Goal: Transaction & Acquisition: Purchase product/service

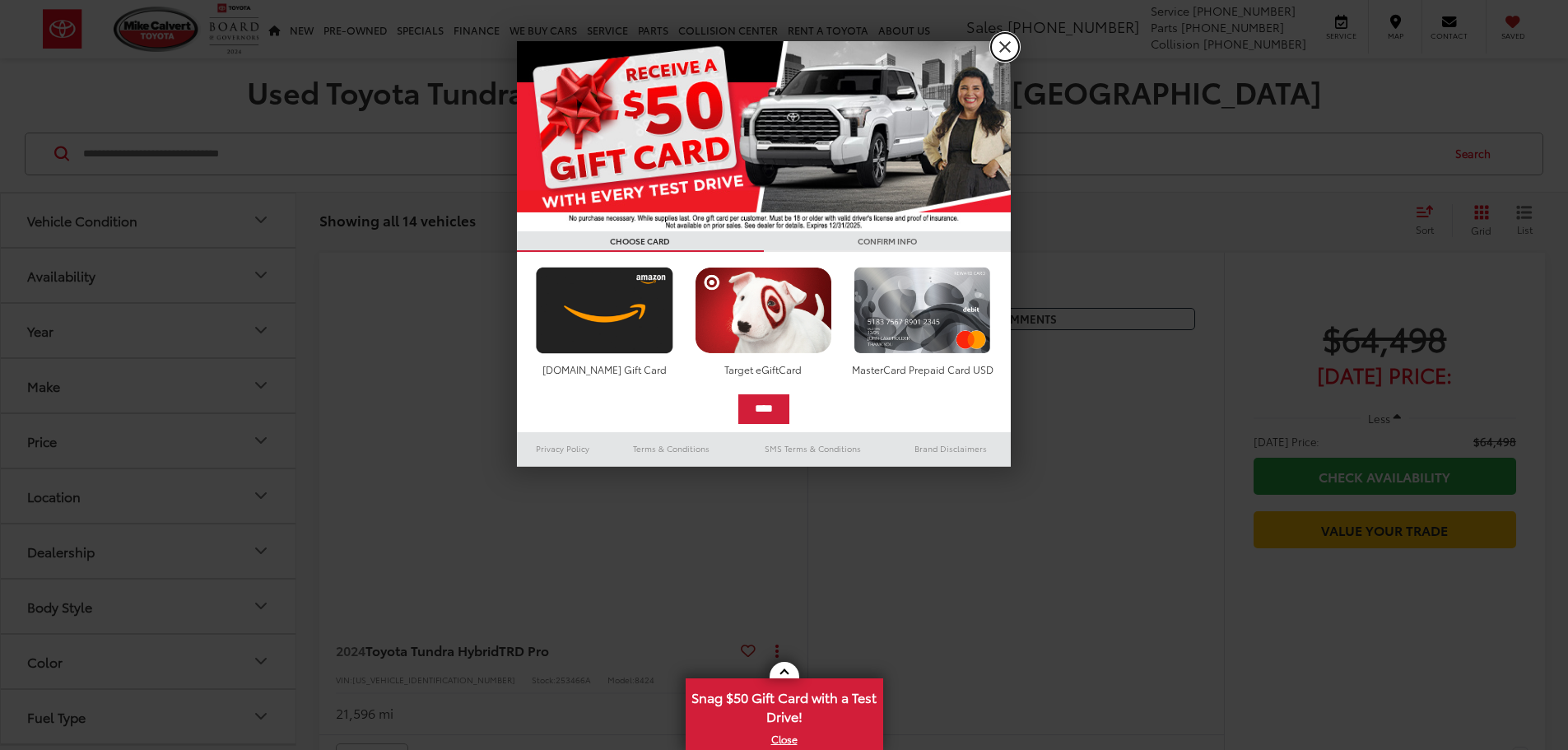
drag, startPoint x: 1002, startPoint y: 43, endPoint x: 259, endPoint y: 394, distance: 821.7
click at [1002, 43] on link "X" at bounding box center [1005, 47] width 28 height 28
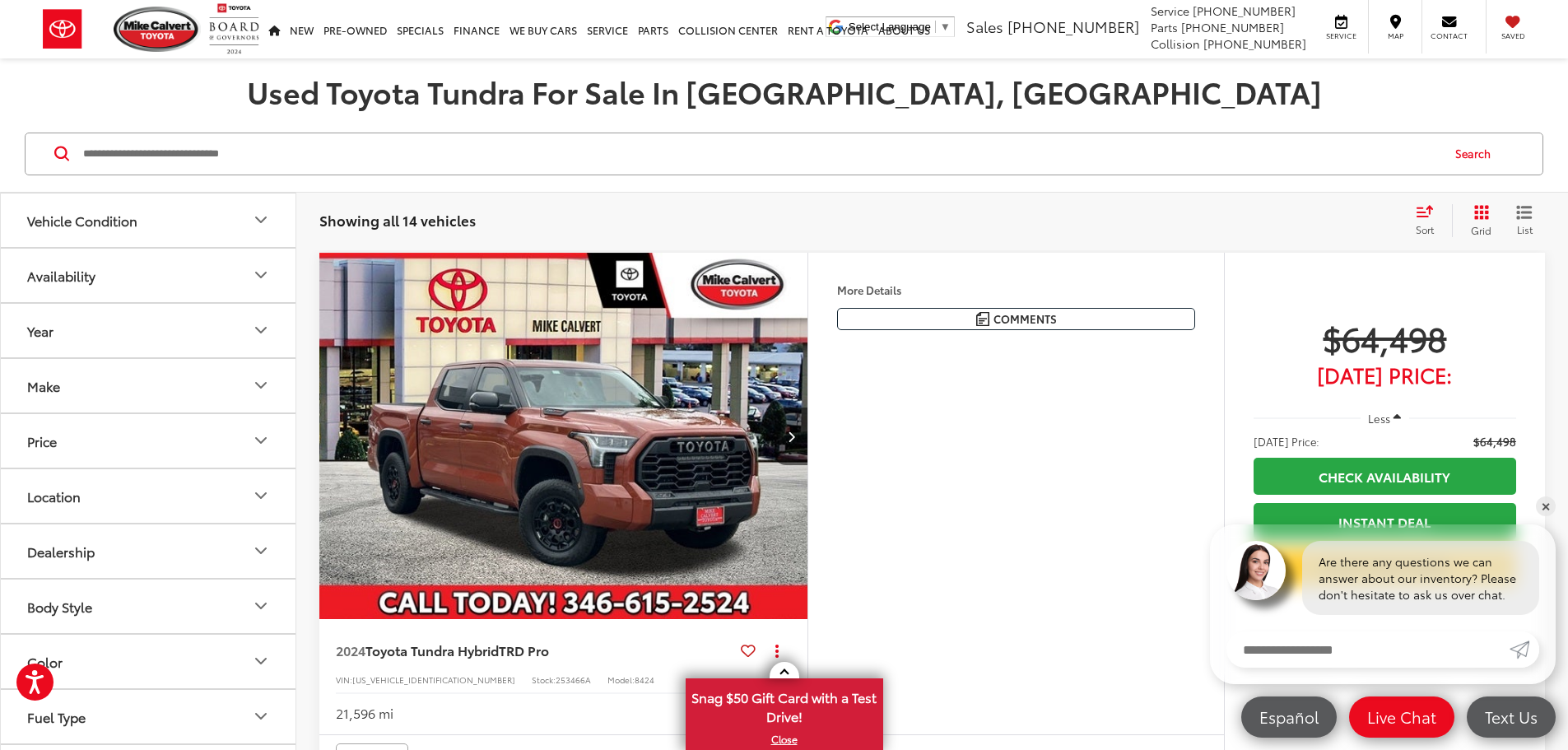
scroll to position [494, 0]
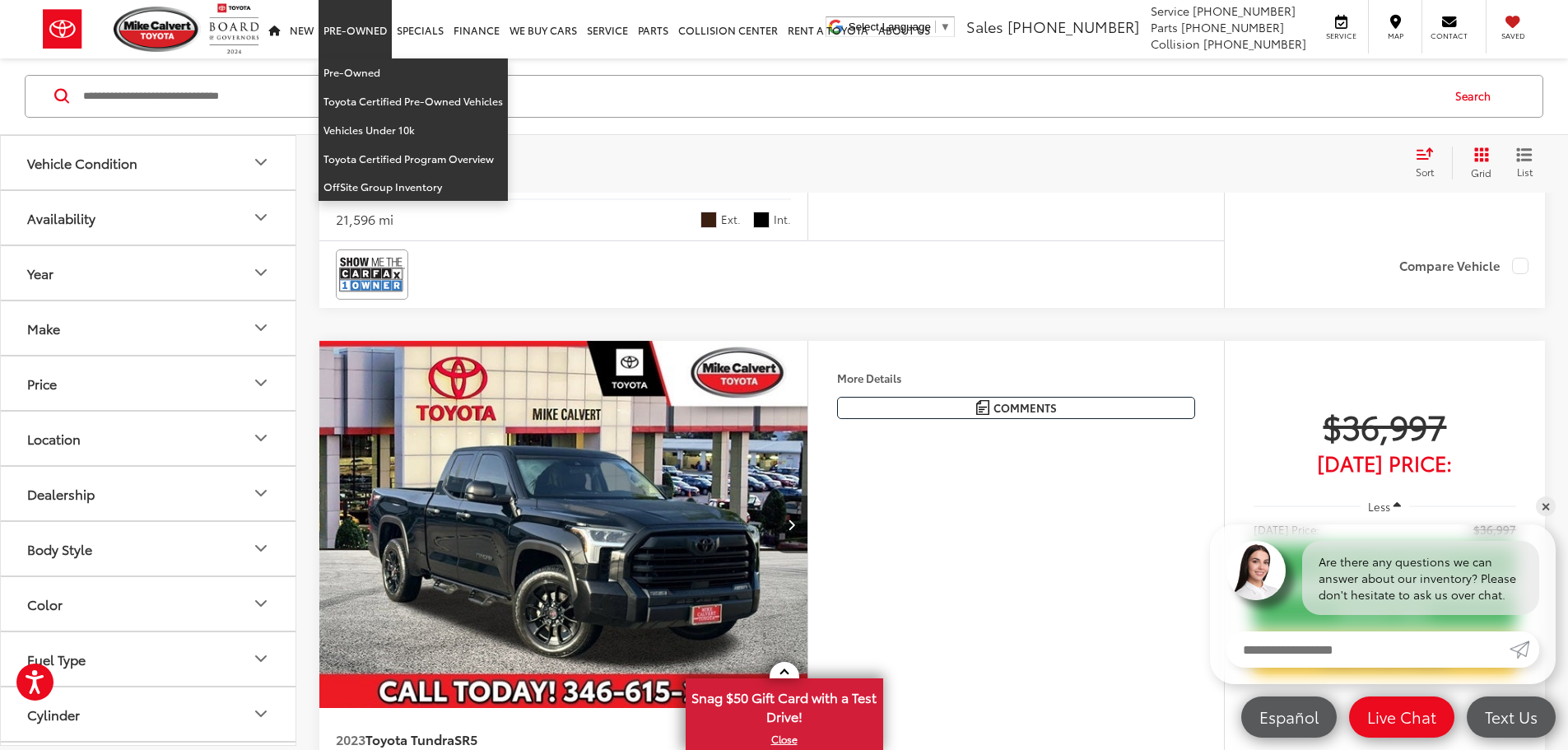
click at [357, 25] on link "Pre-Owned" at bounding box center [355, 29] width 74 height 58
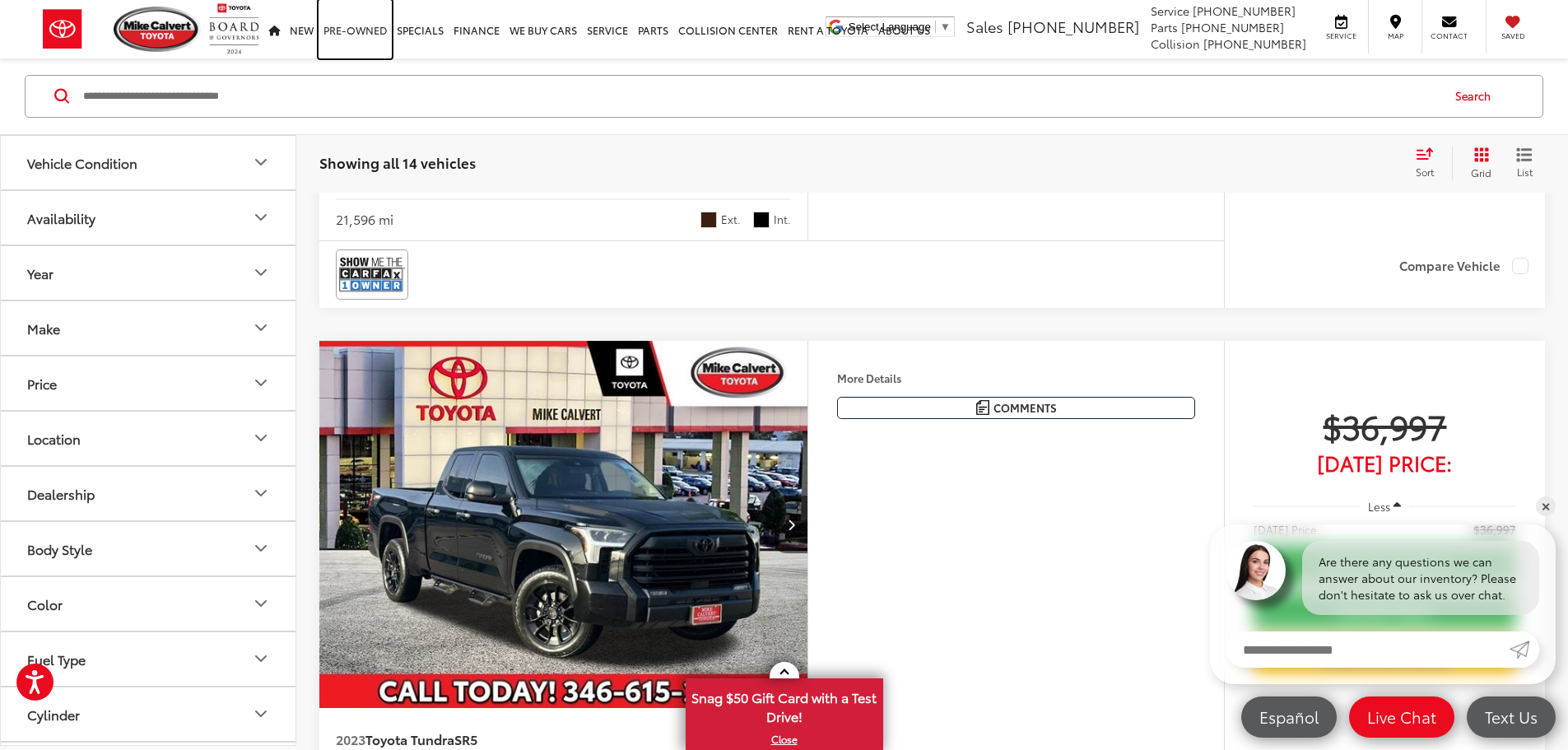
click at [357, 25] on link "Pre-Owned" at bounding box center [355, 29] width 74 height 58
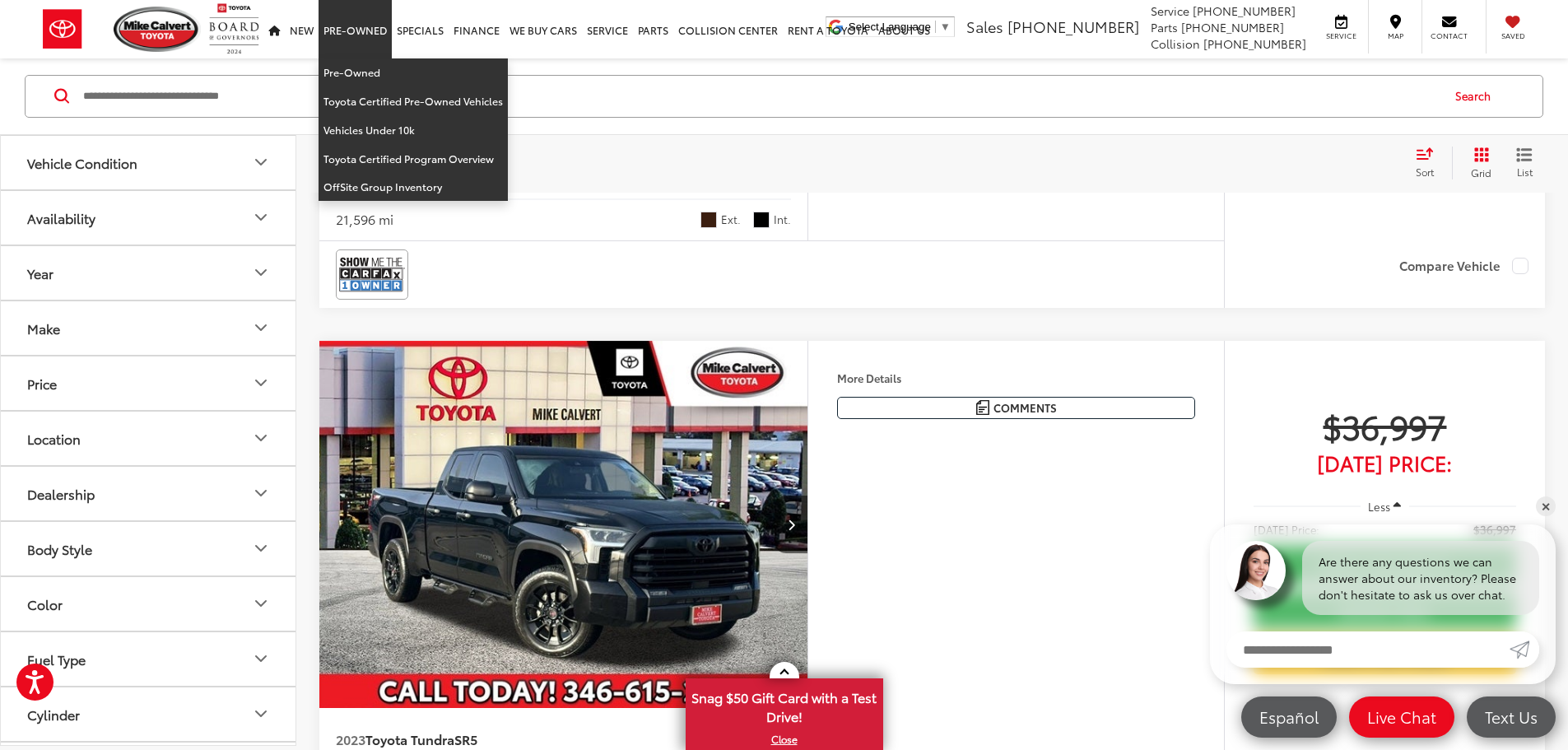
drag, startPoint x: 358, startPoint y: 53, endPoint x: 359, endPoint y: 76, distance: 23.0
click at [358, 58] on li "Pre-Owned Pre-Owned Toyota Certified Pre-Owned Vehicles Vehicles Under 10k Toyo…" at bounding box center [355, 29] width 74 height 58
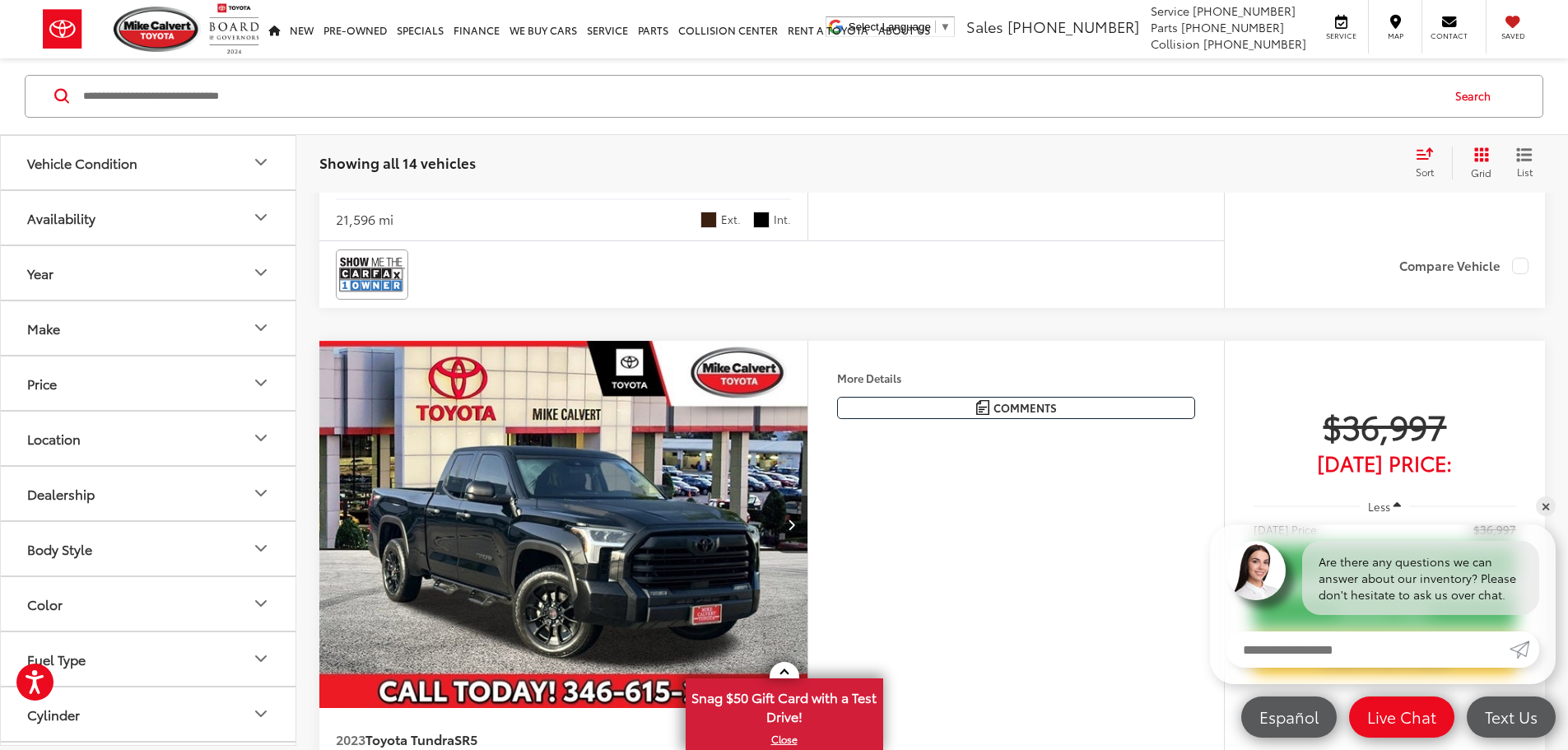
click at [359, 76] on input "Search by Make, Model, or Keyword" at bounding box center [760, 96] width 1358 height 40
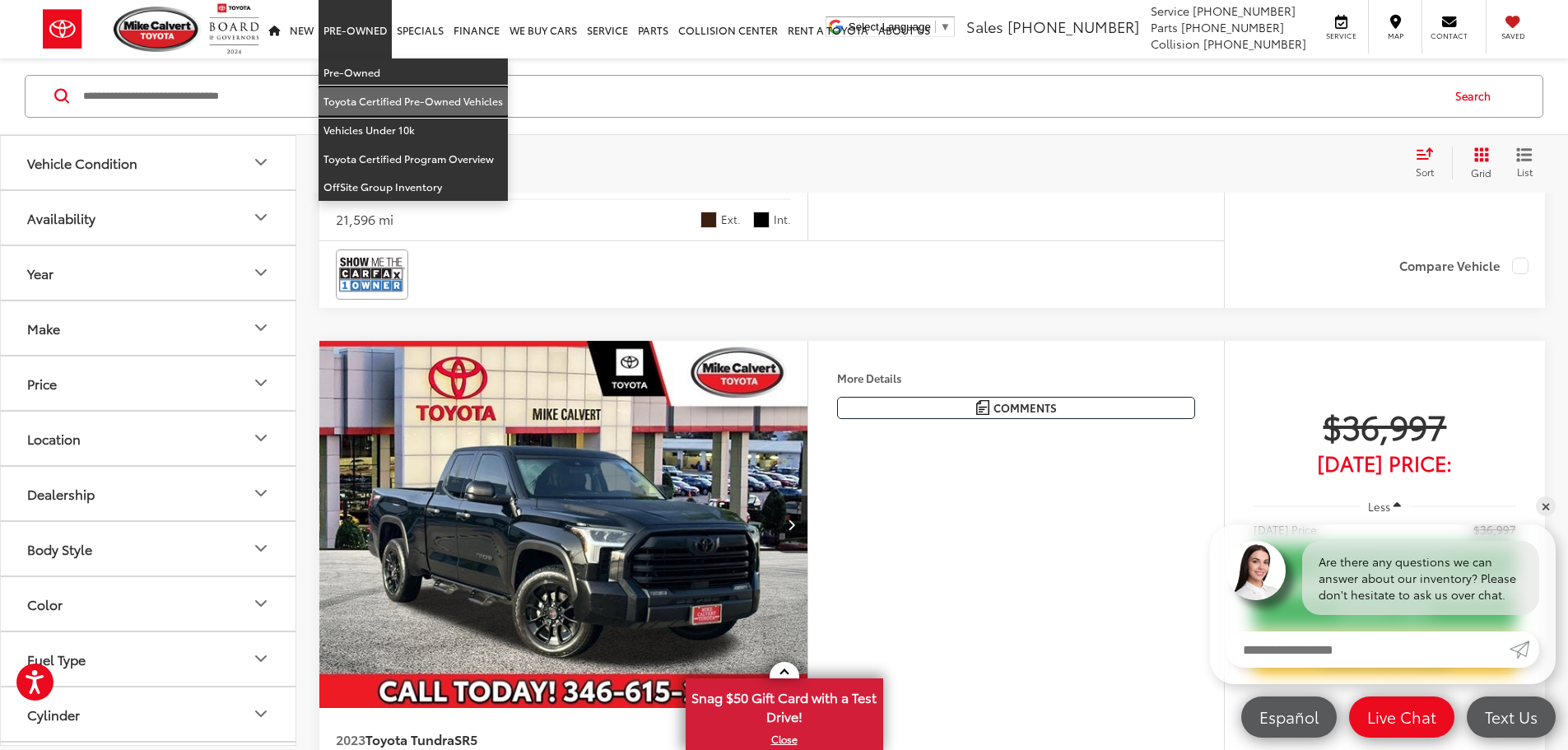
click at [358, 88] on link "Toyota Certified Pre-Owned Vehicles" at bounding box center [413, 102] width 190 height 29
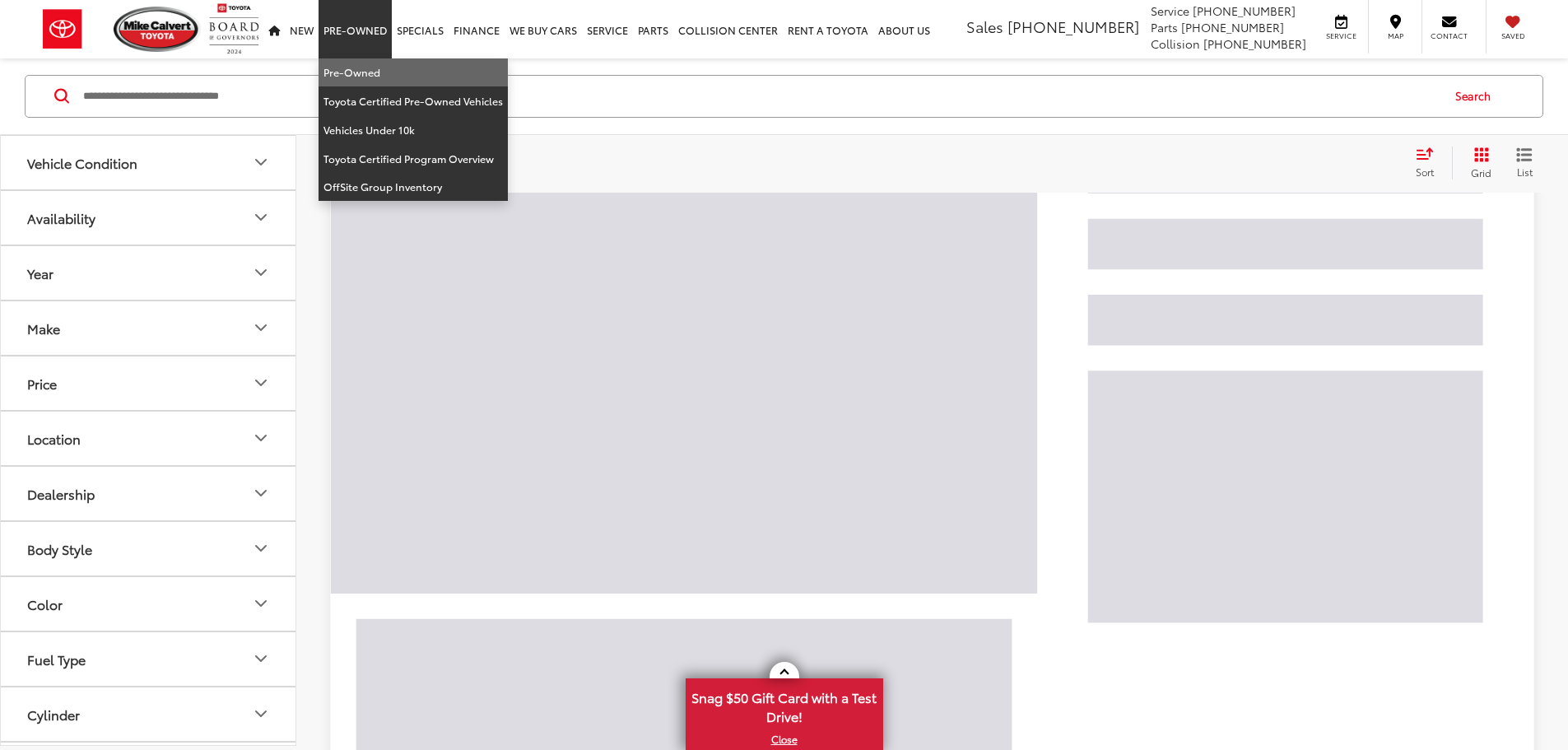
scroll to position [58, 0]
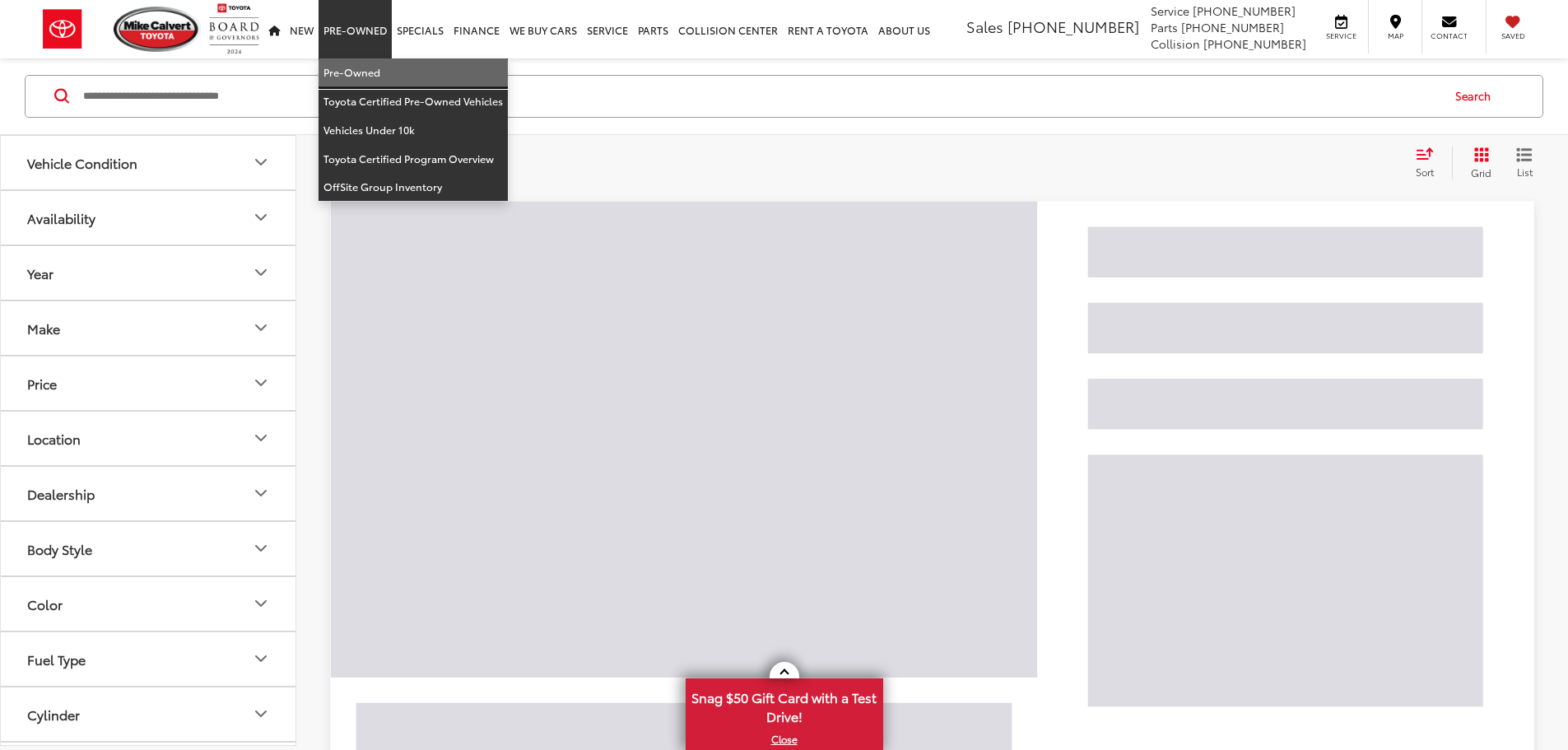
click at [367, 71] on link "Pre-Owned" at bounding box center [413, 73] width 190 height 29
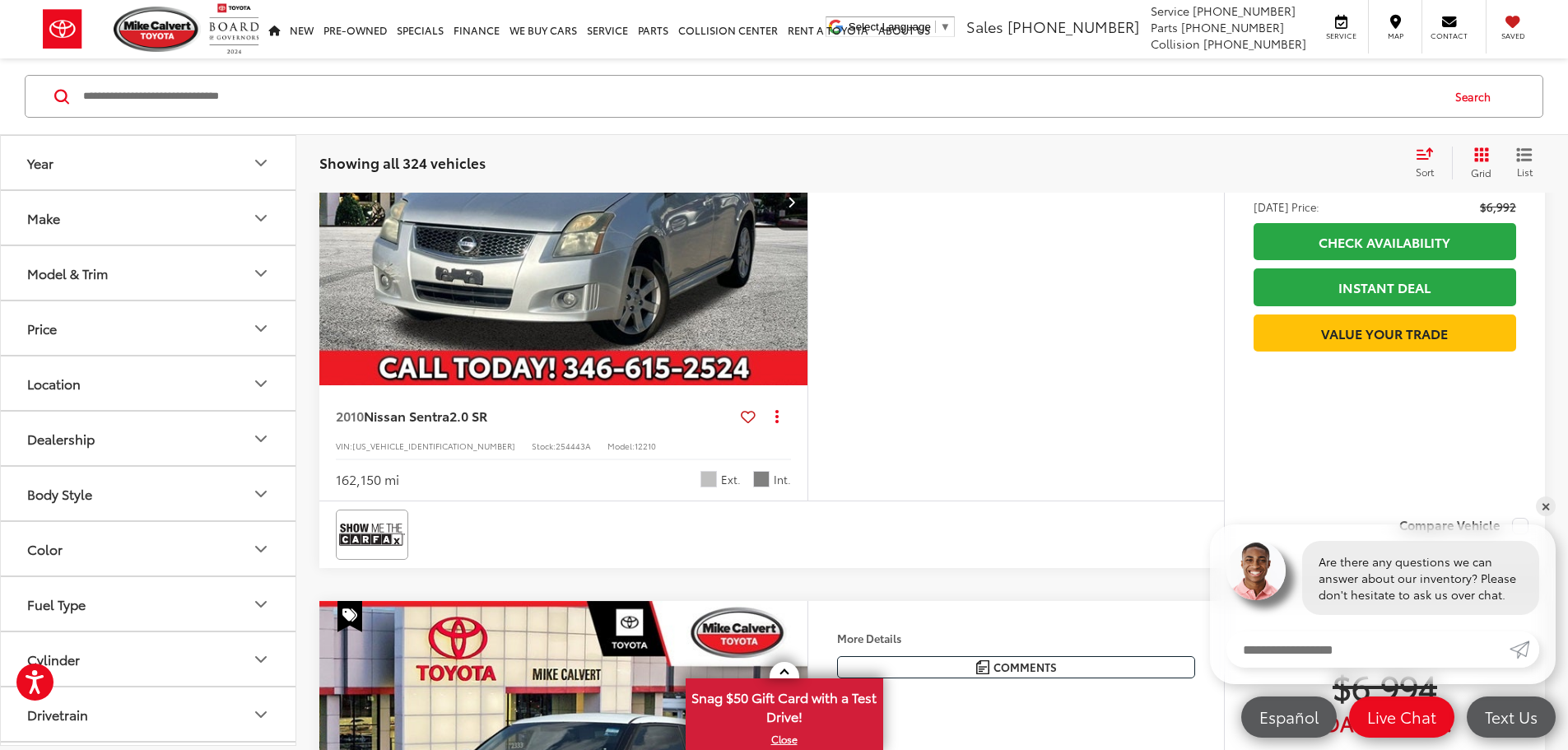
scroll to position [2952, 0]
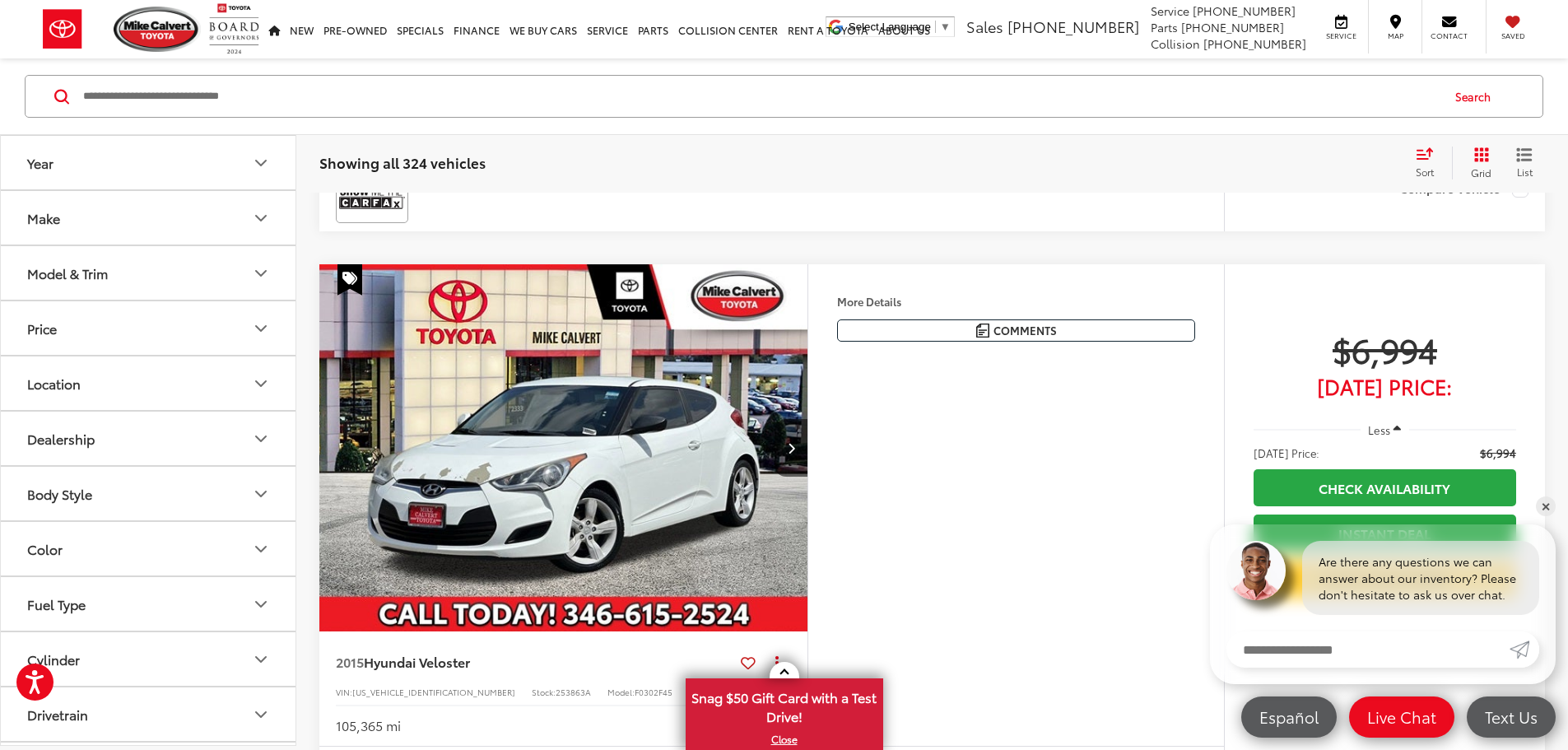
click at [113, 228] on button "Make" at bounding box center [149, 218] width 296 height 54
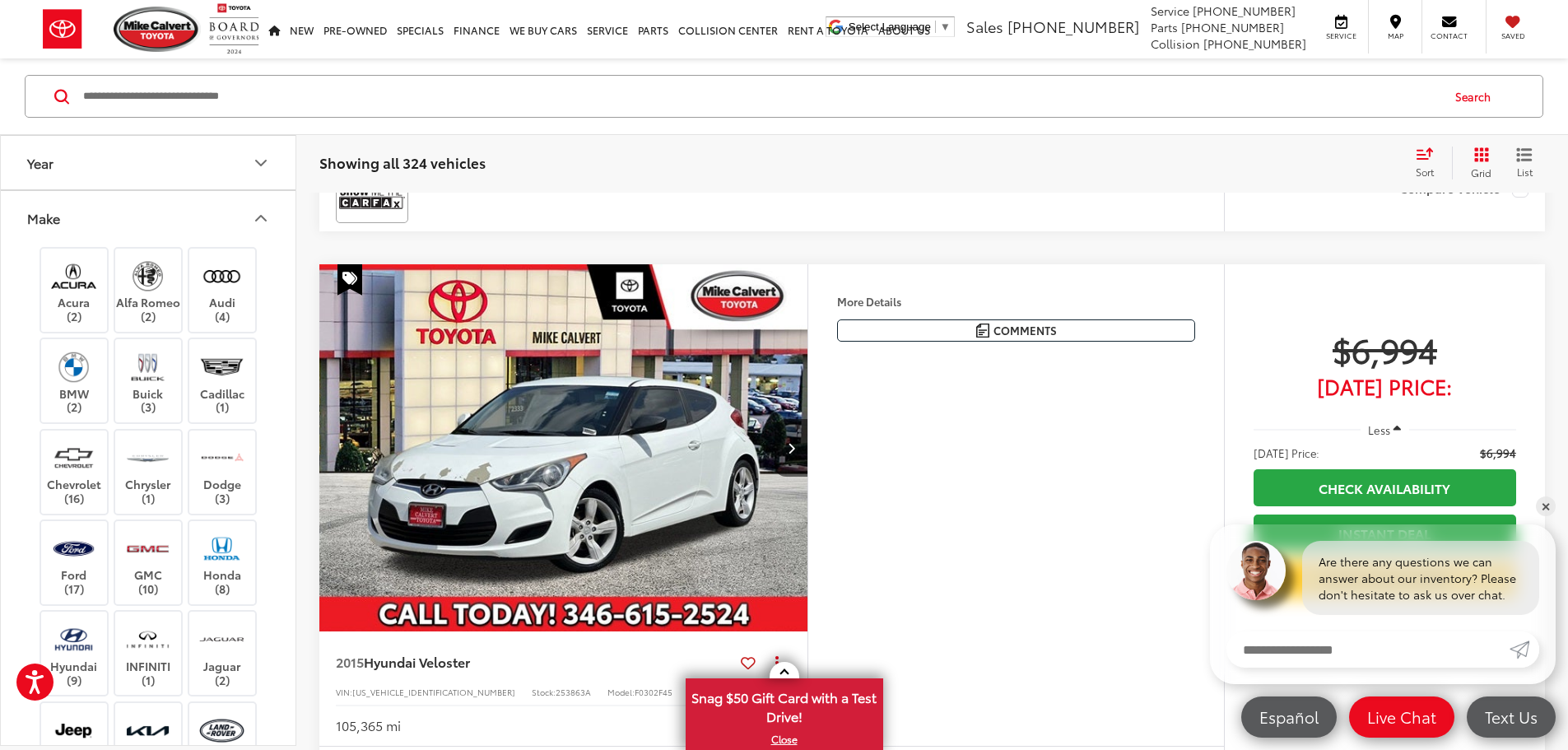
click at [113, 224] on button "Make" at bounding box center [149, 218] width 296 height 54
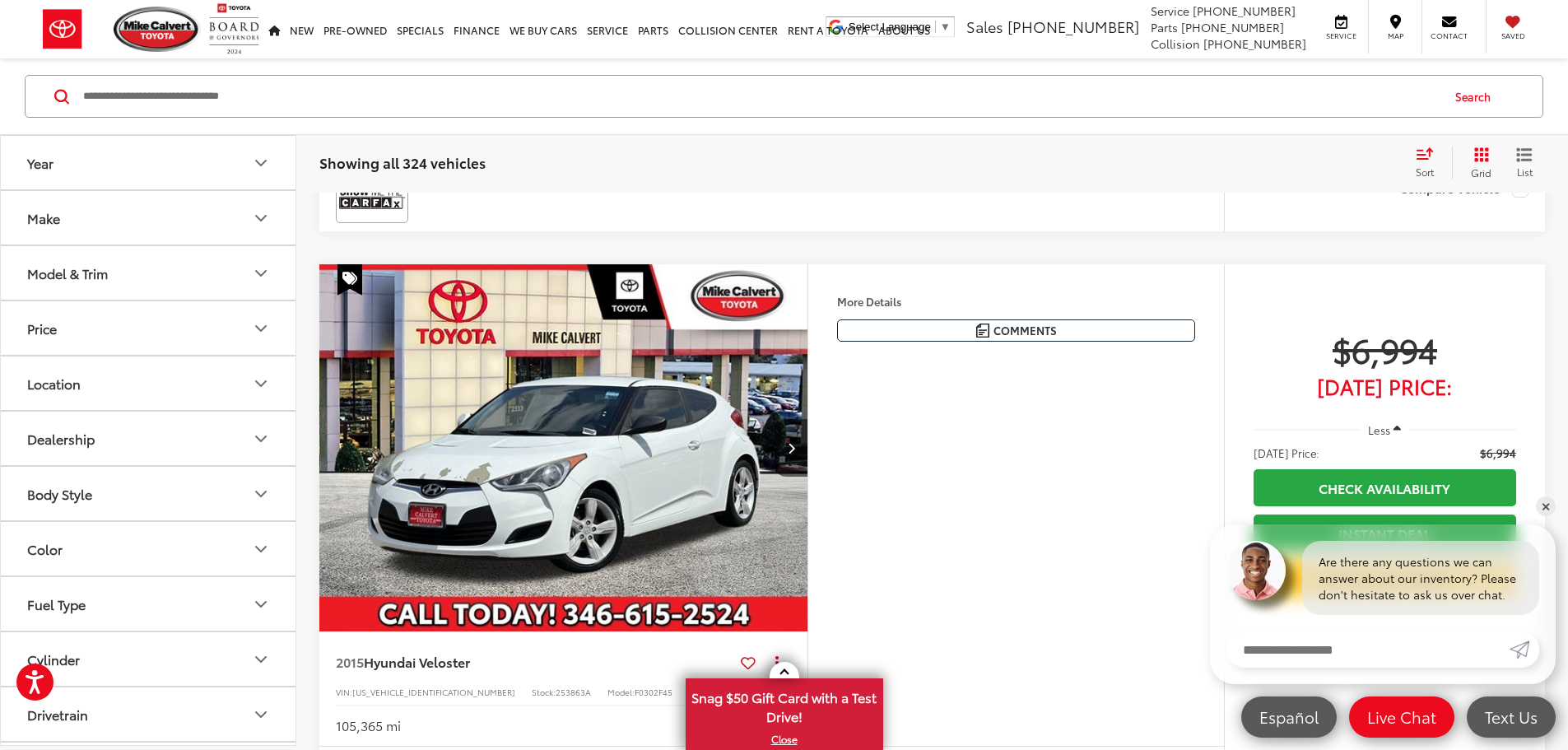
click at [118, 294] on button "Model & Trim" at bounding box center [149, 273] width 296 height 54
click at [119, 279] on button "Model & Trim" at bounding box center [149, 273] width 296 height 54
click at [140, 493] on button "Body Style" at bounding box center [149, 493] width 296 height 54
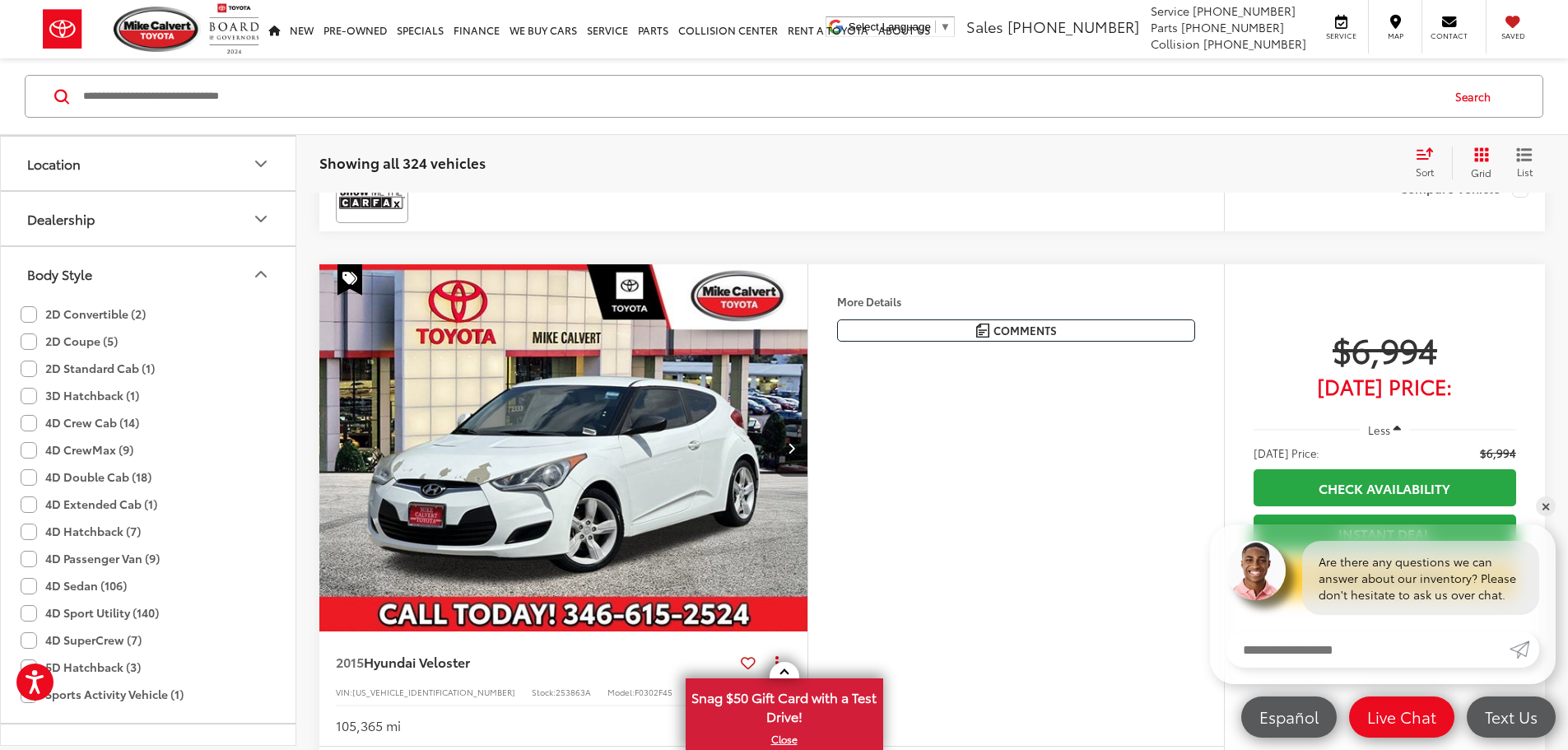
scroll to position [0, 0]
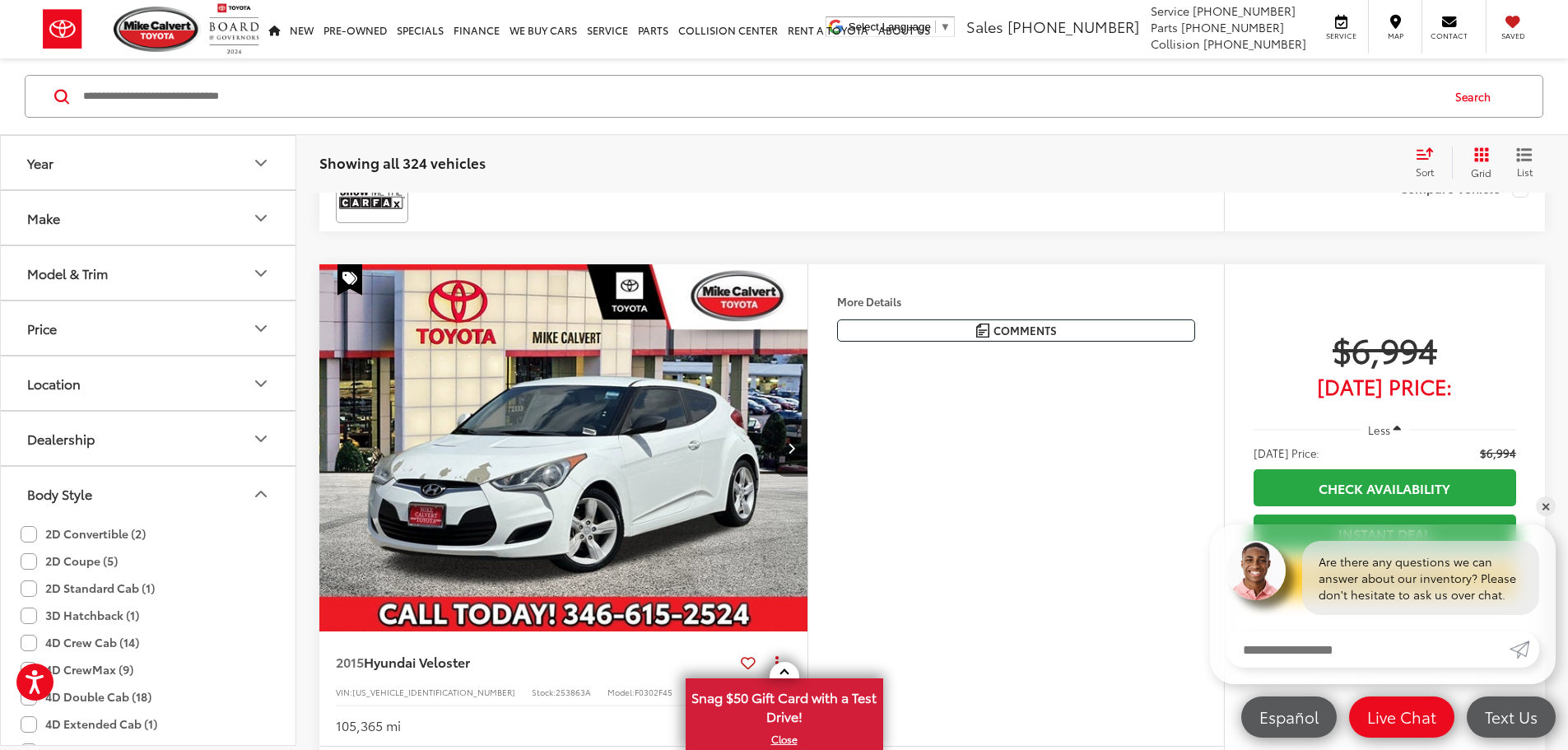
click at [124, 496] on button "Body Style" at bounding box center [149, 493] width 296 height 54
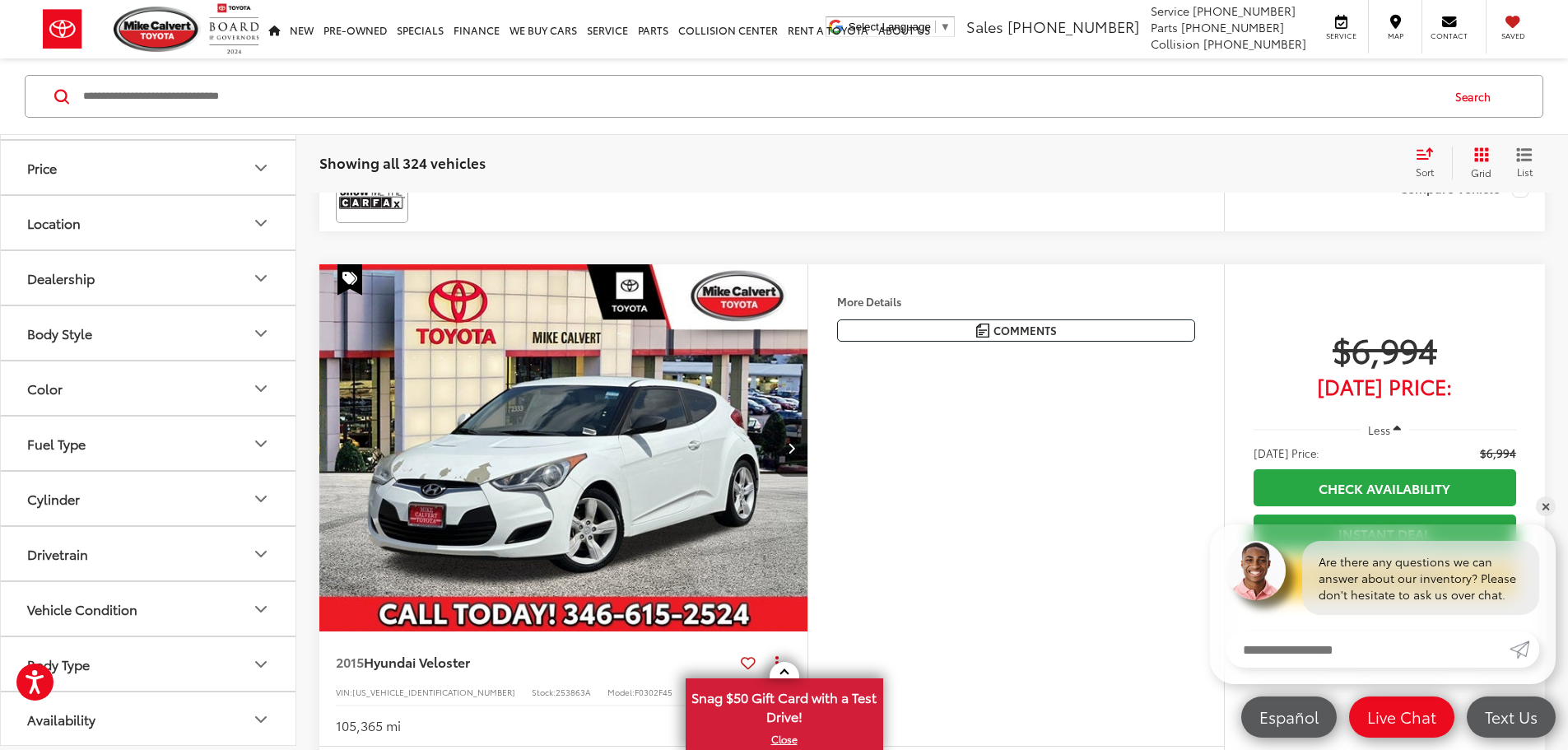
scroll to position [162, 0]
click at [127, 545] on button "Drivetrain" at bounding box center [149, 552] width 296 height 54
click at [126, 545] on button "Drivetrain" at bounding box center [149, 552] width 296 height 54
click at [29, 618] on label "4WD (62)" at bounding box center [58, 620] width 75 height 27
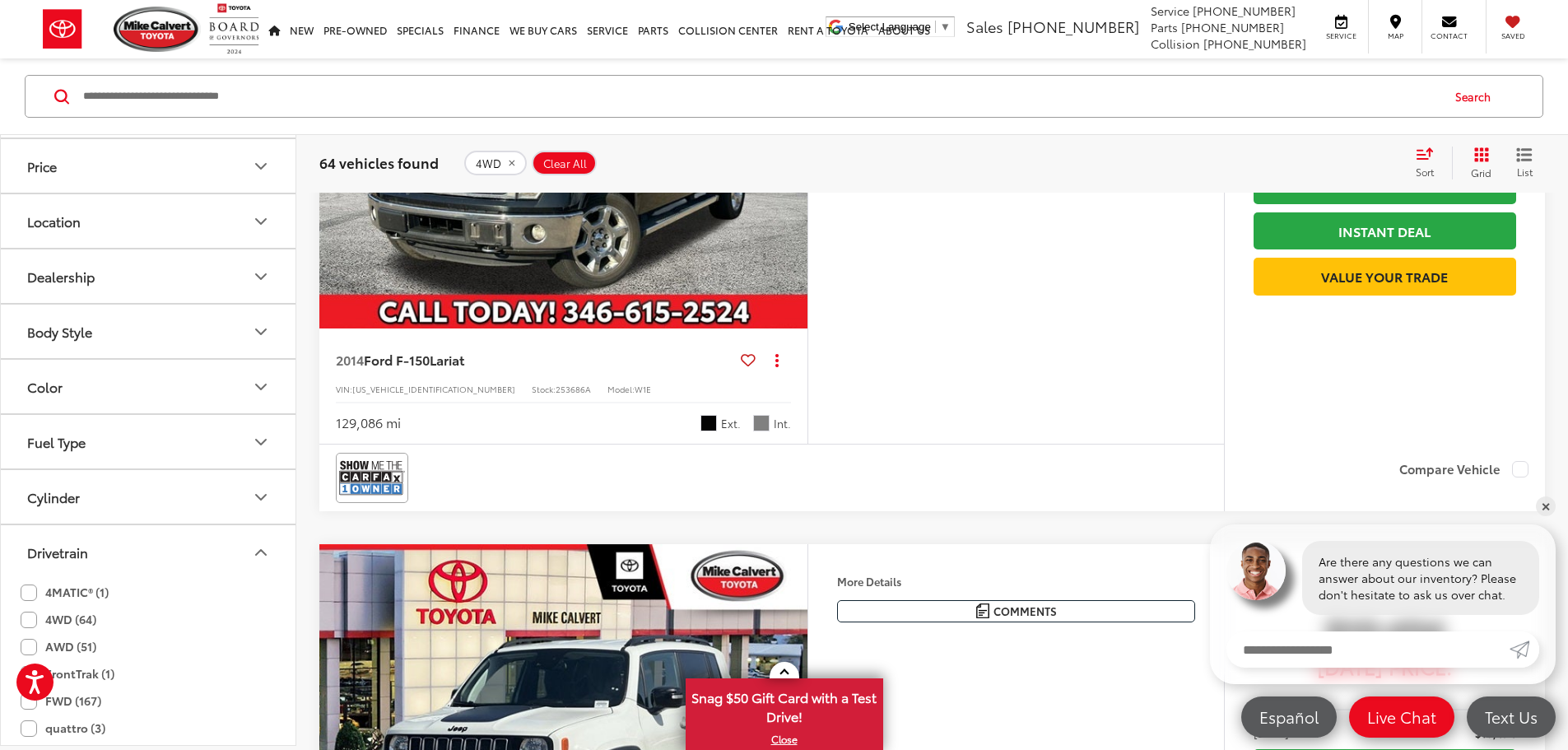
scroll to position [1507, 0]
click at [1543, 502] on link "✕" at bounding box center [1545, 506] width 20 height 20
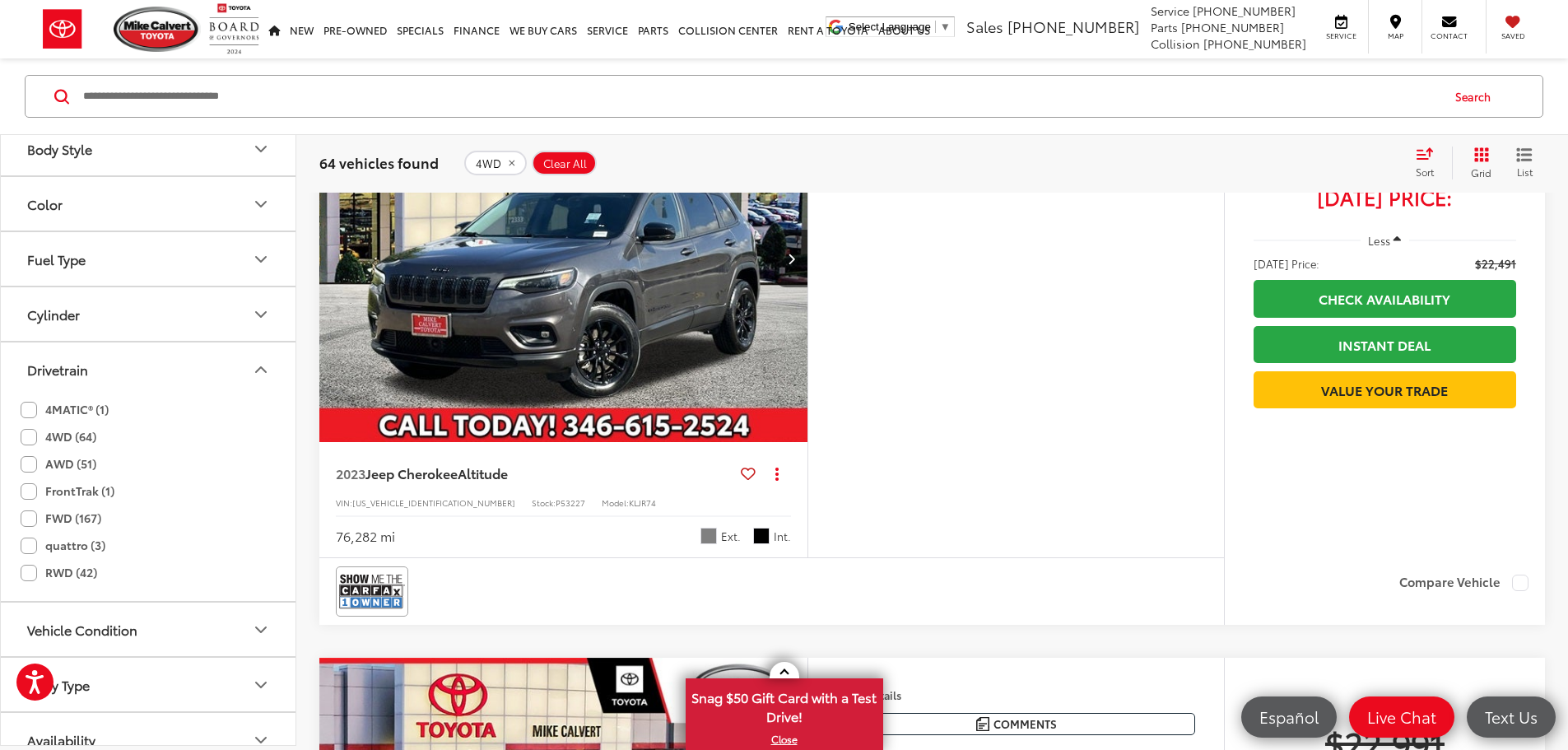
scroll to position [367, 0]
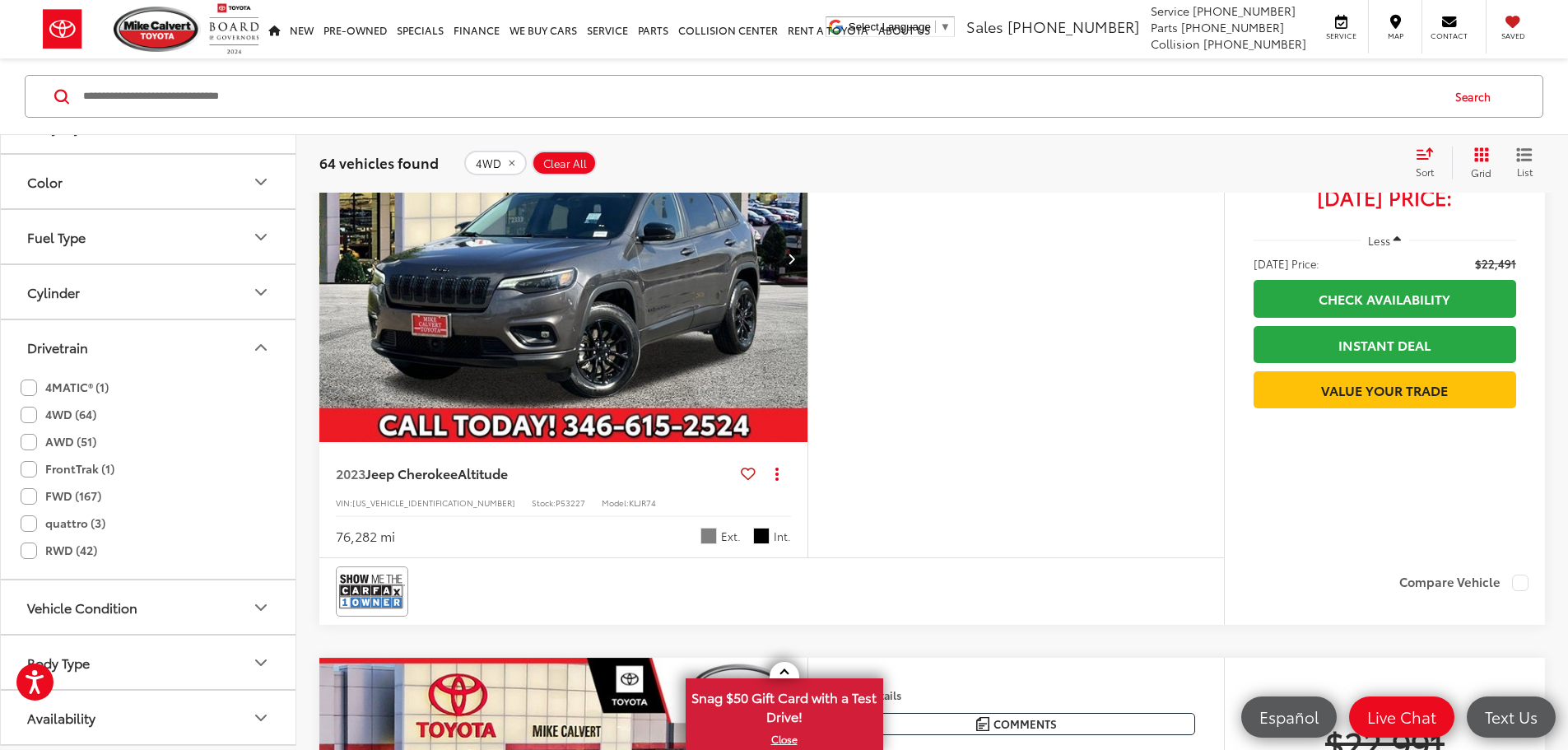
click at [263, 348] on icon "Drivetrain" at bounding box center [261, 347] width 9 height 5
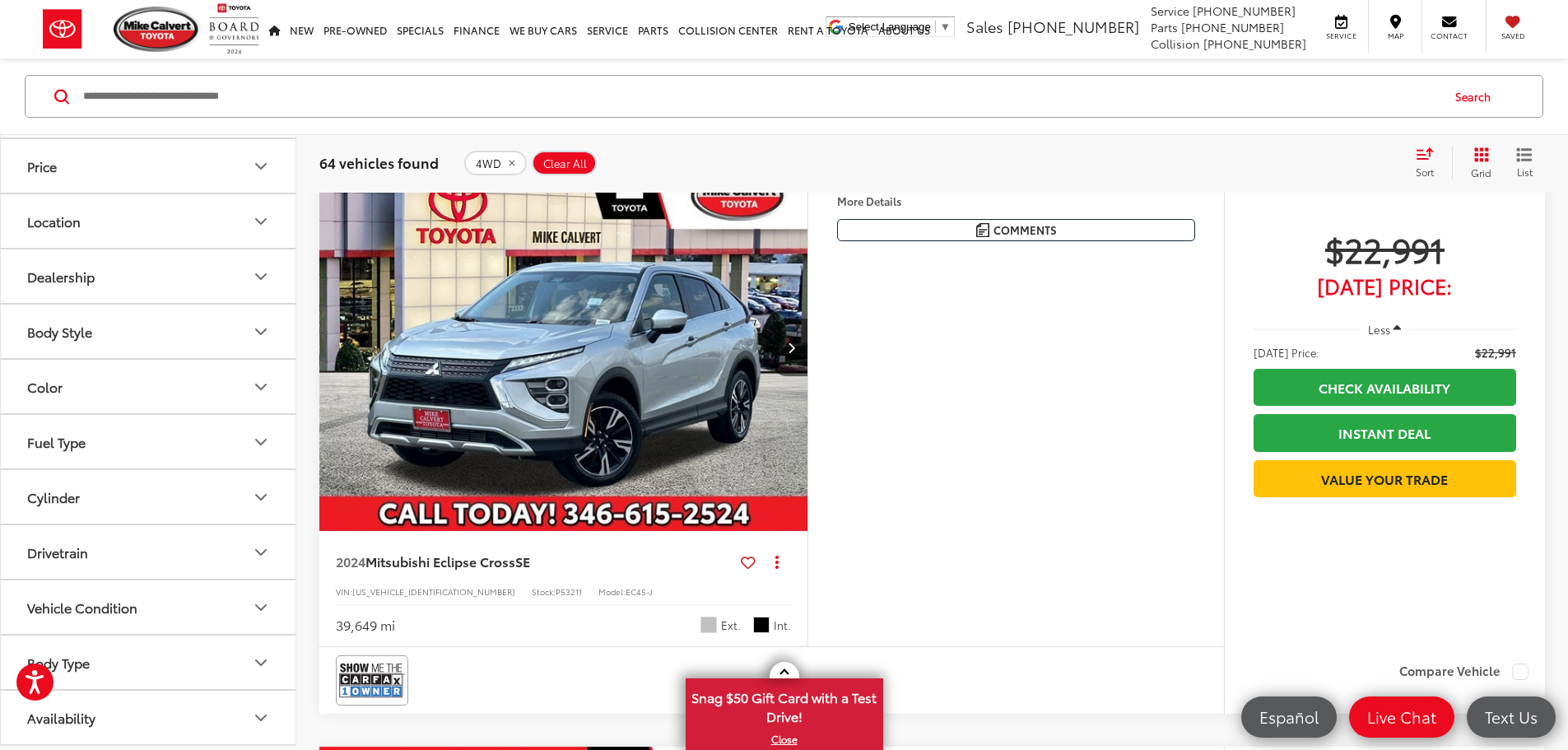
scroll to position [0, 0]
click at [72, 340] on button "Price" at bounding box center [149, 328] width 296 height 54
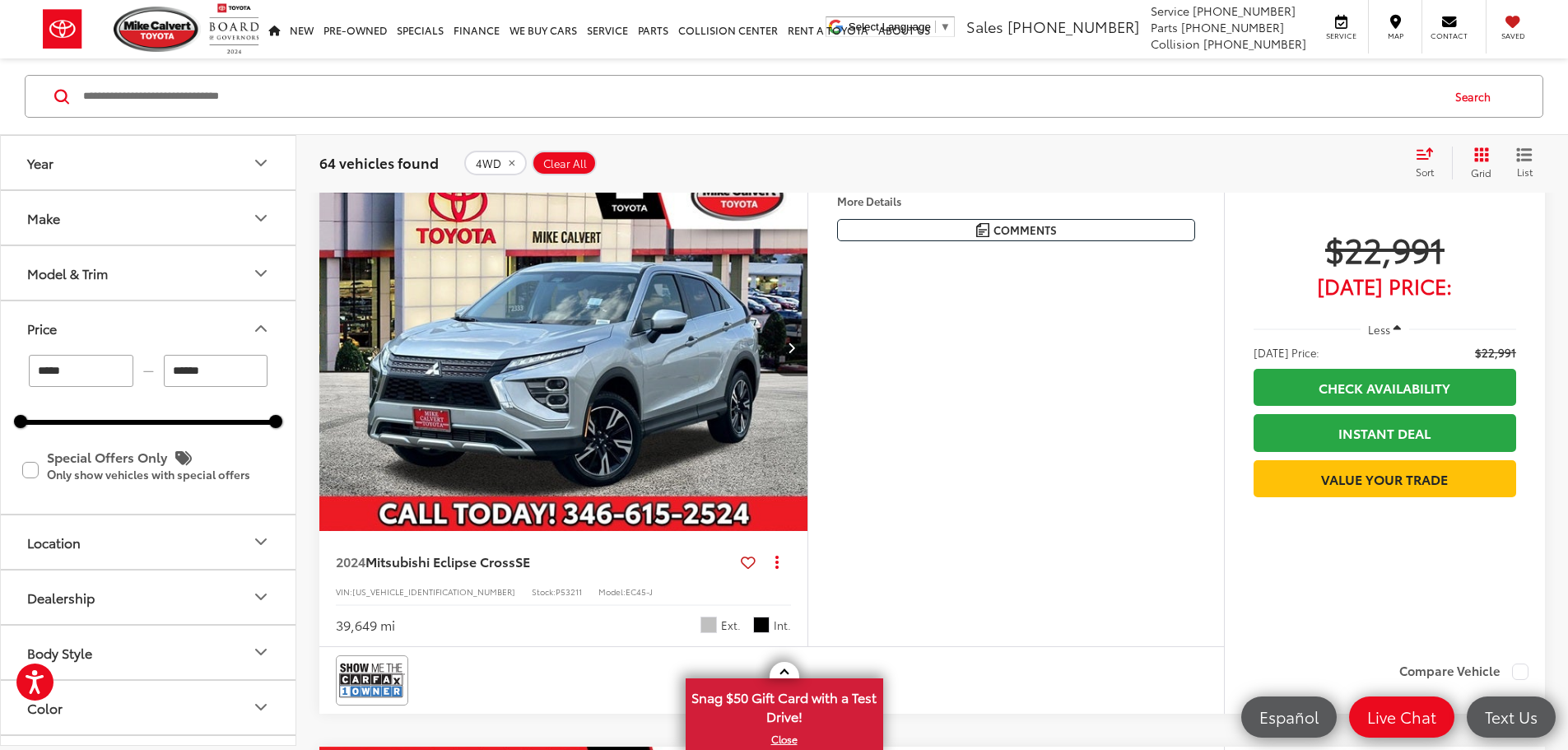
click at [72, 340] on button "Price" at bounding box center [149, 328] width 296 height 54
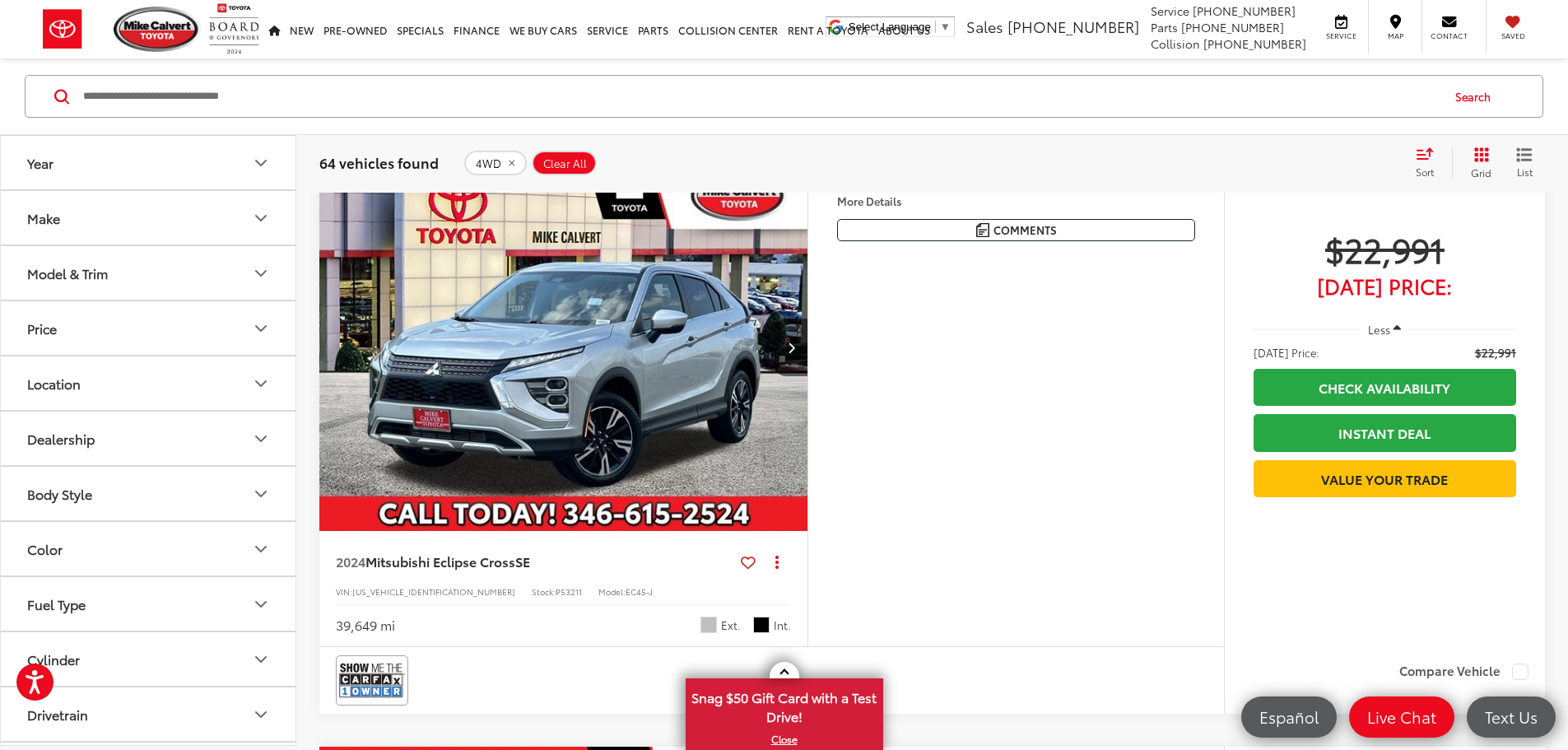
click at [80, 283] on button "Model & Trim" at bounding box center [149, 273] width 296 height 54
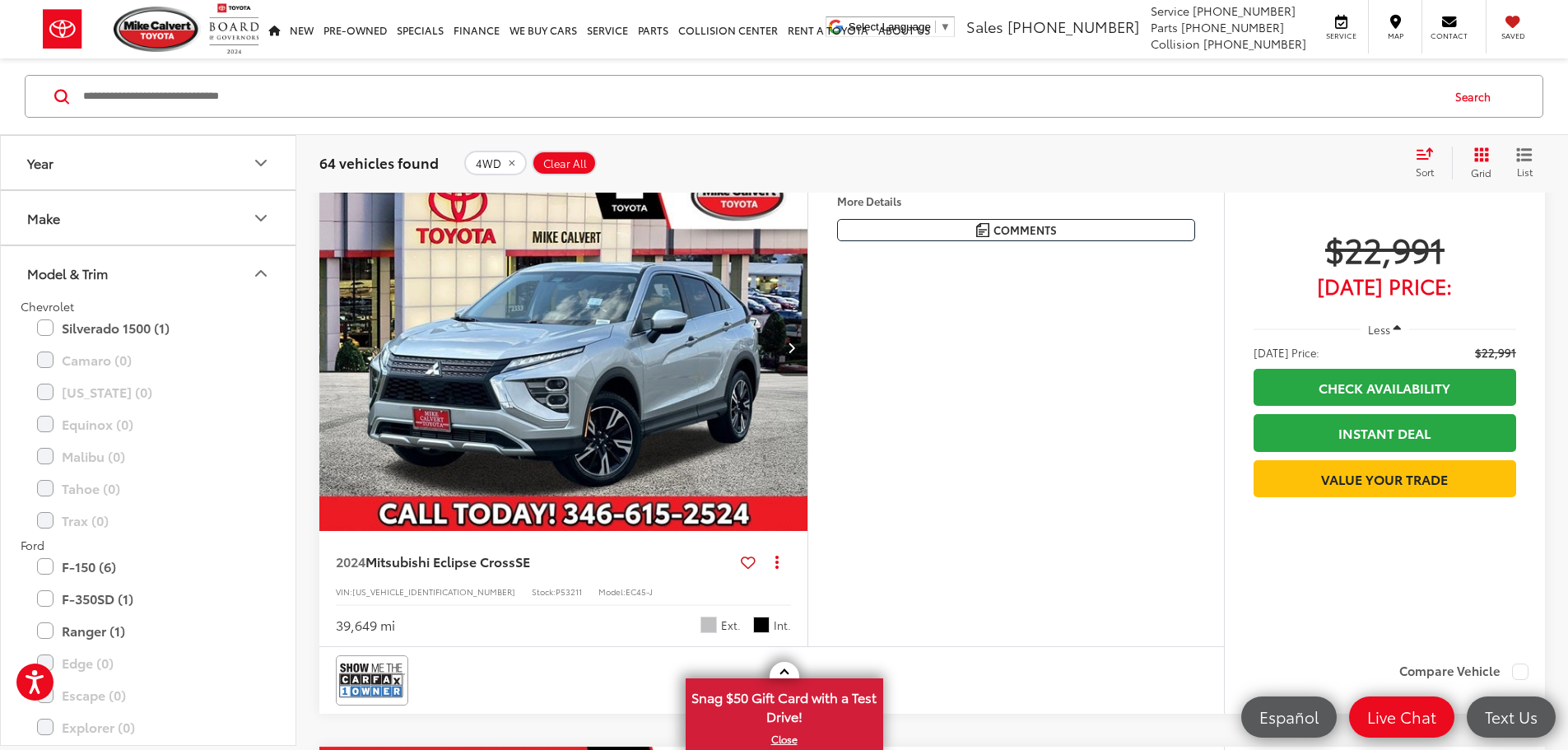
click at [80, 283] on button "Model & Trim" at bounding box center [149, 273] width 296 height 54
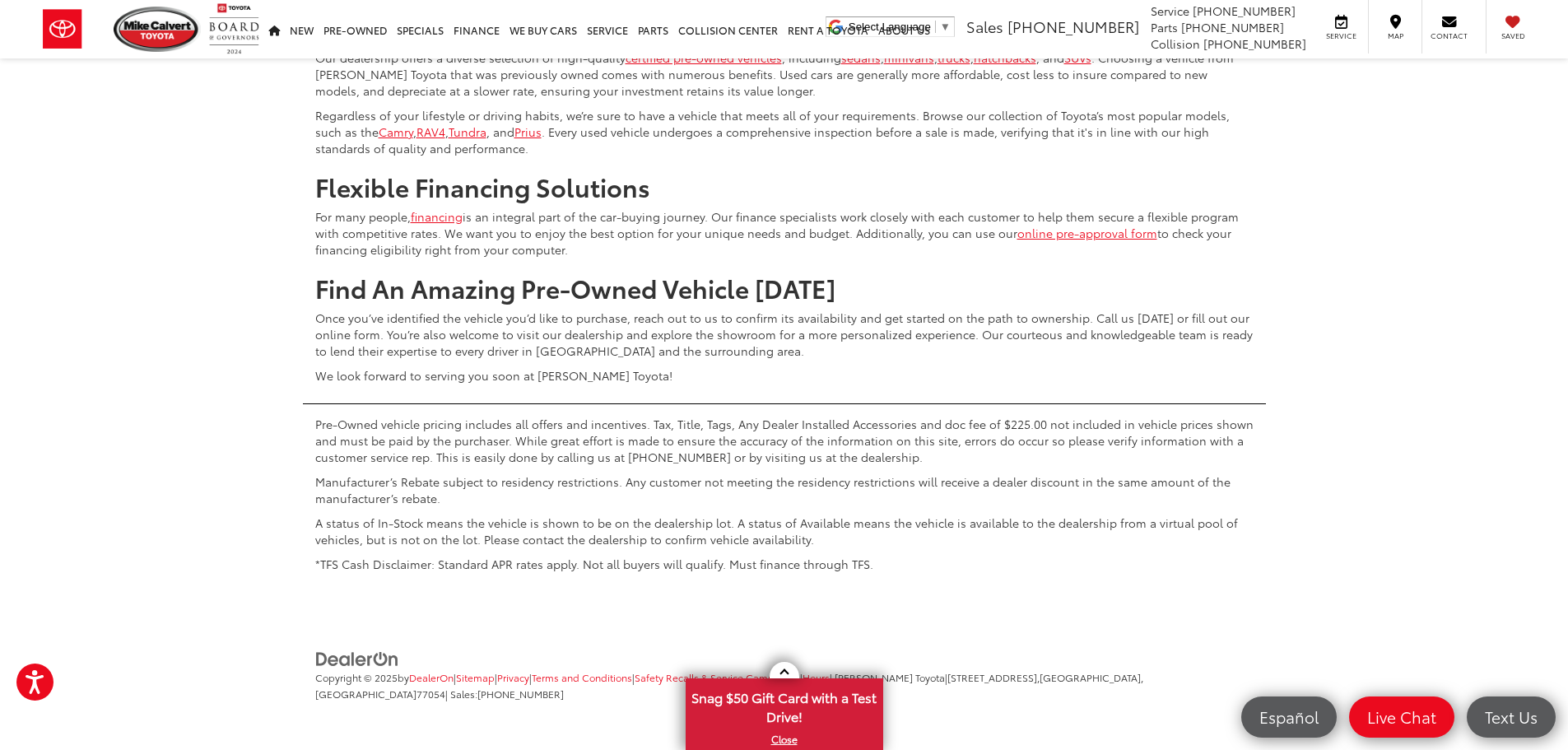
scroll to position [8013, 0]
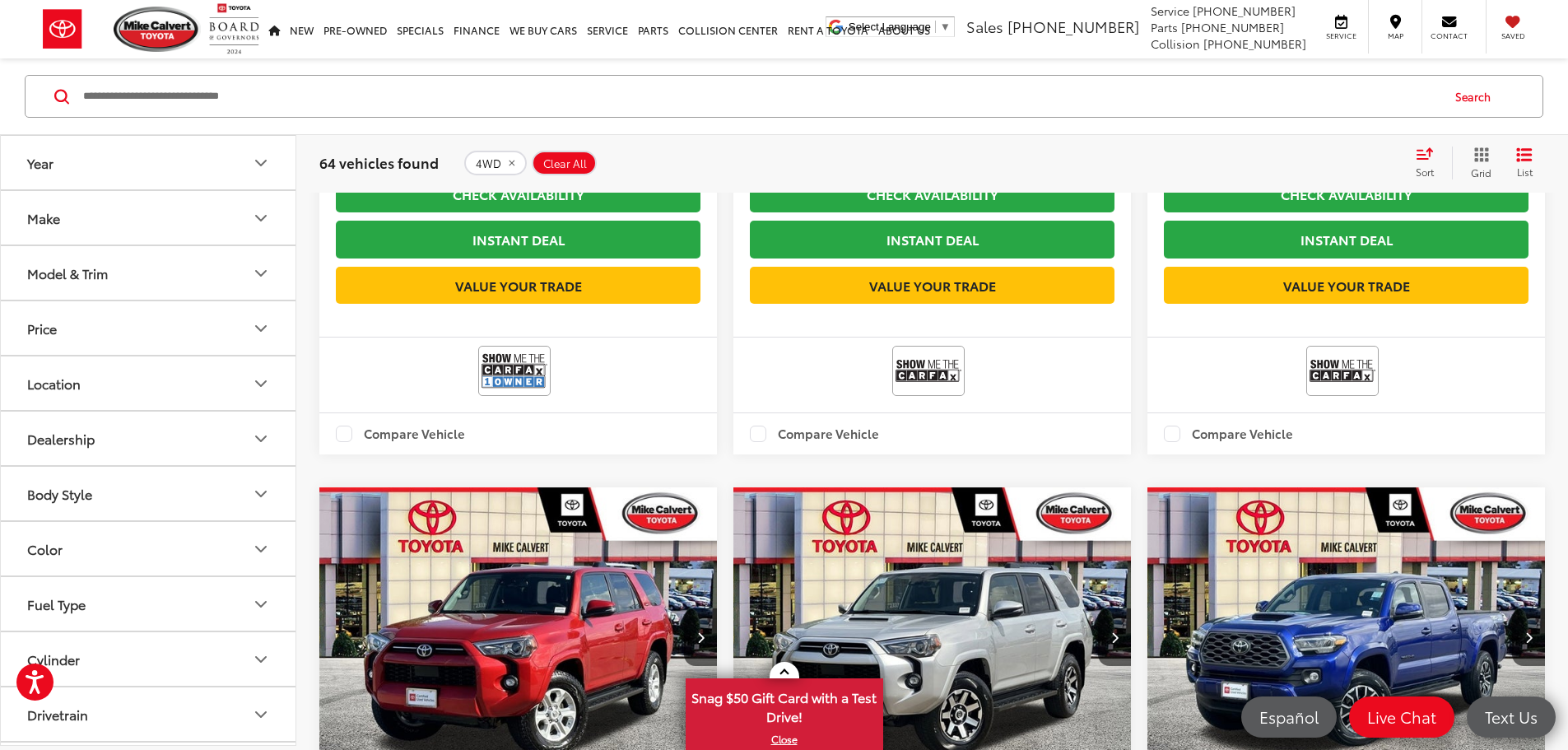
scroll to position [2577, 0]
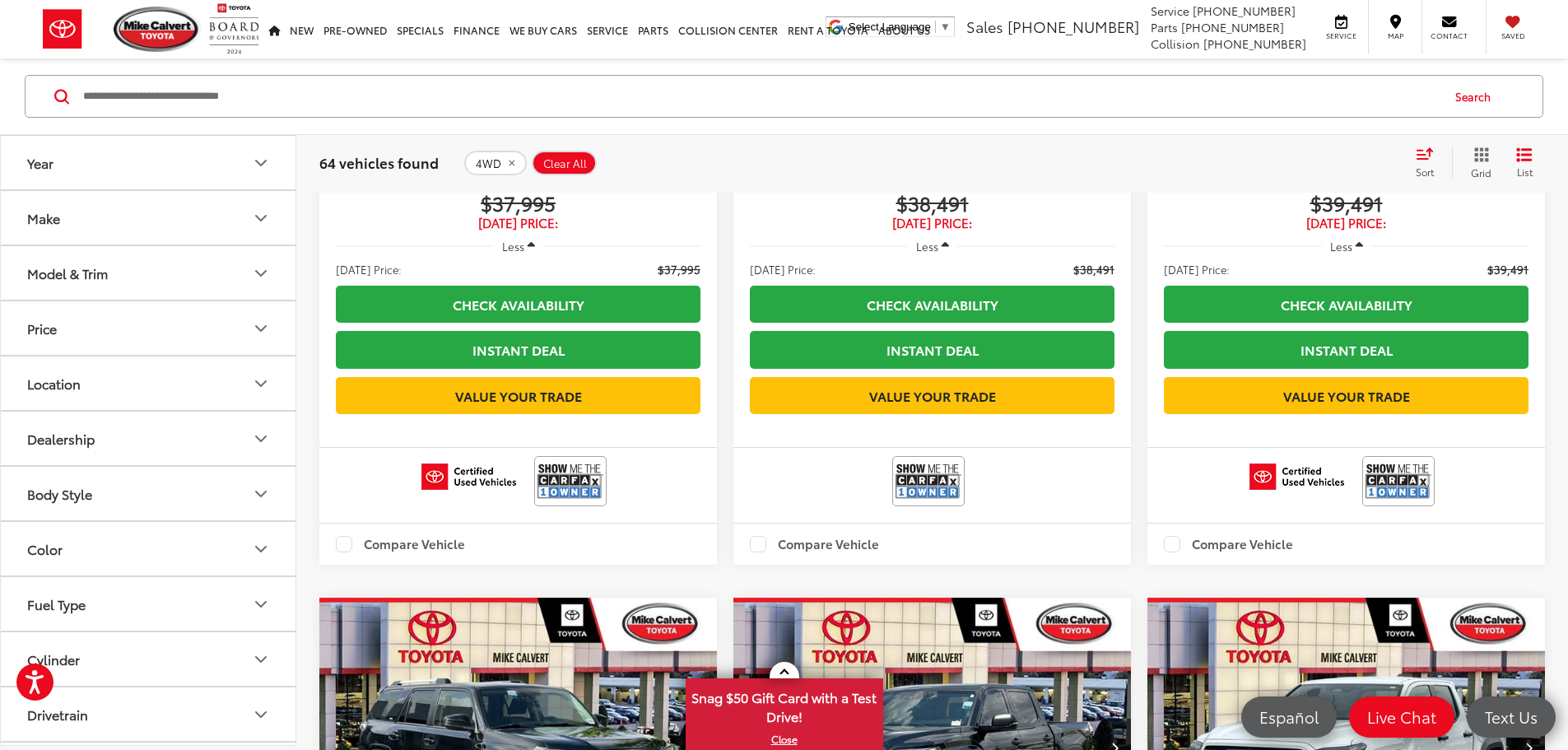
scroll to position [2577, 0]
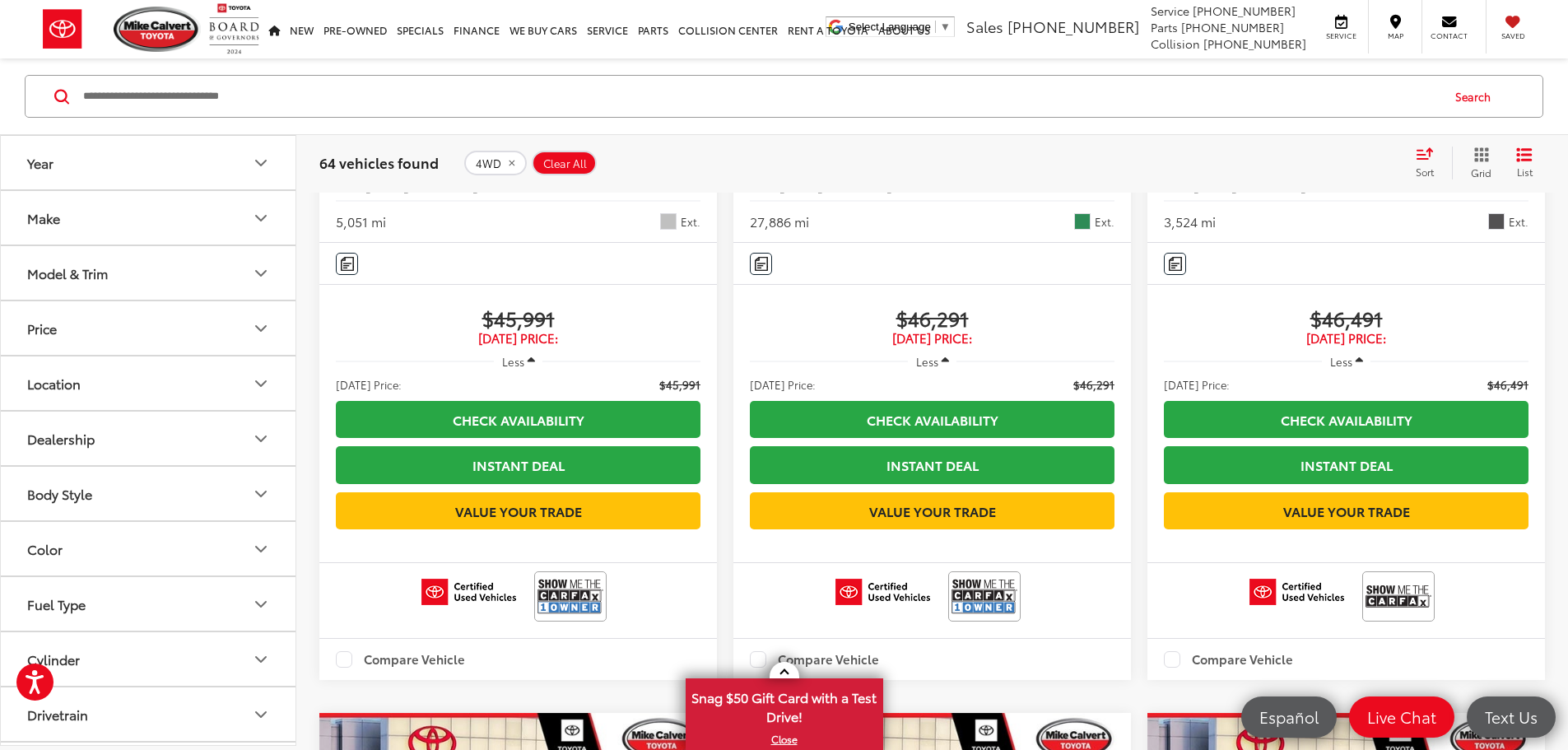
scroll to position [2494, 0]
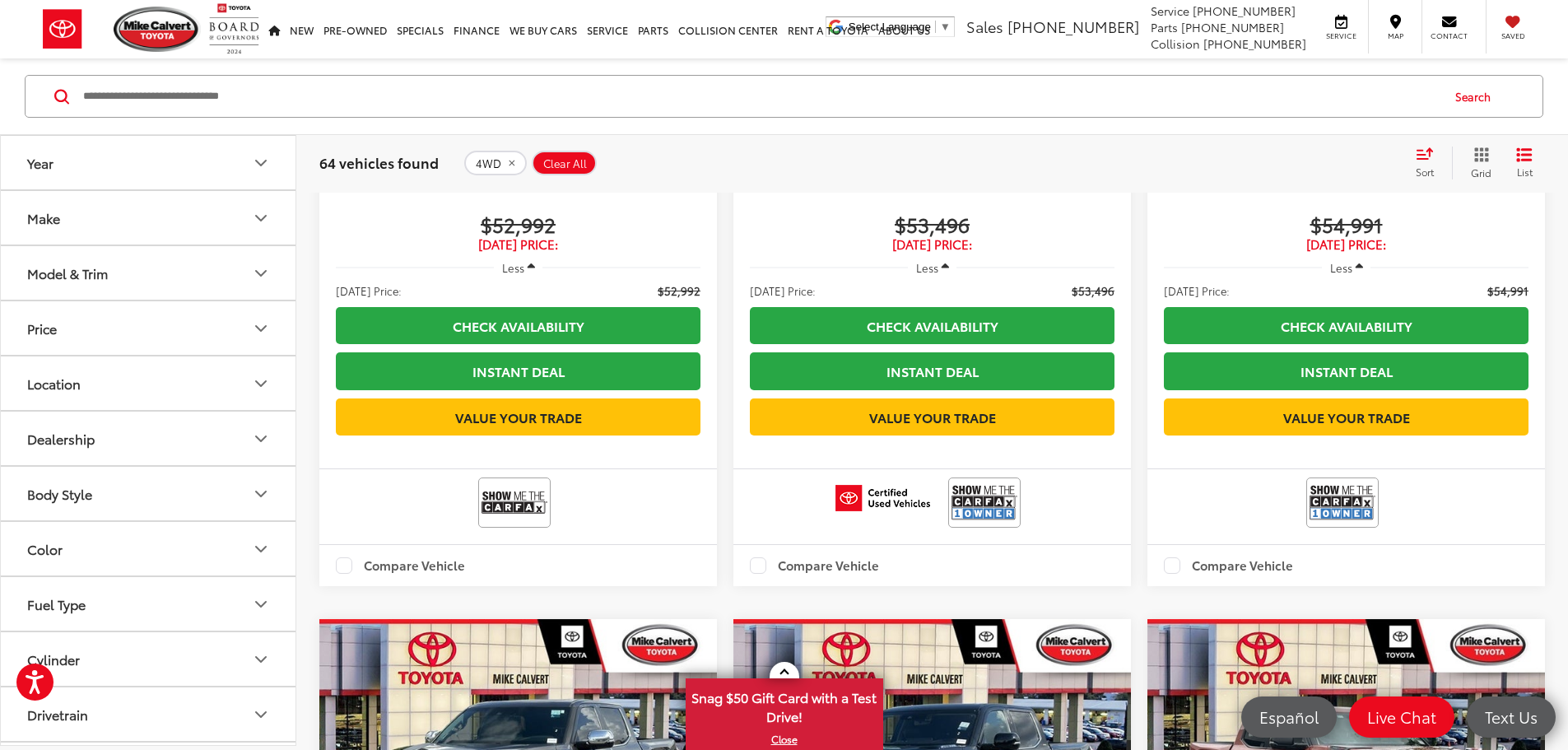
scroll to position [2494, 0]
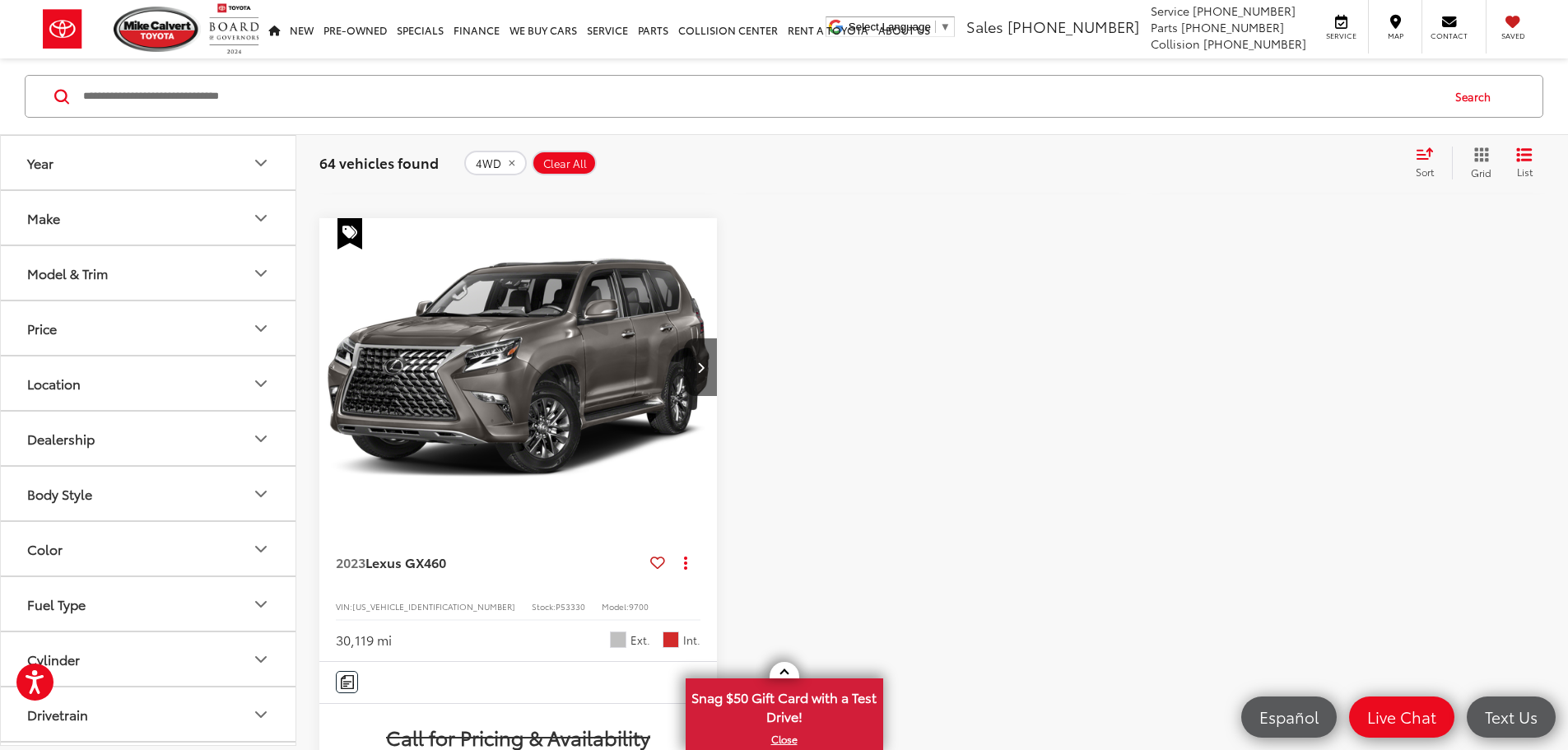
scroll to position [1012, 0]
